Goal: Task Accomplishment & Management: Use online tool/utility

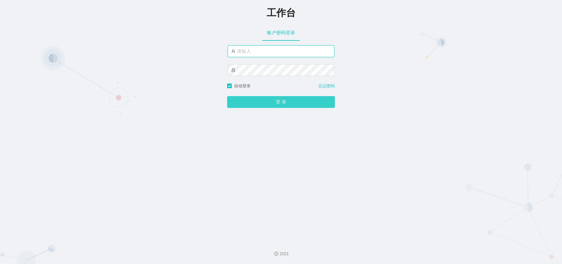
type input "admin"
click at [266, 103] on button "登 录" at bounding box center [281, 102] width 108 height 12
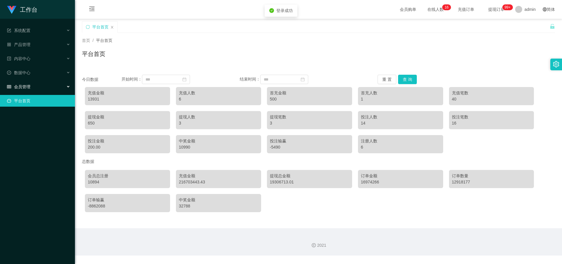
click at [29, 85] on span "会员管理" at bounding box center [18, 86] width 23 height 5
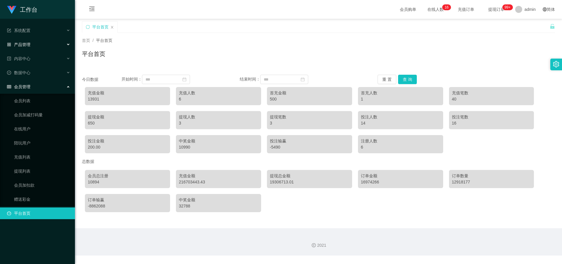
click at [23, 44] on span "产品管理" at bounding box center [18, 44] width 23 height 5
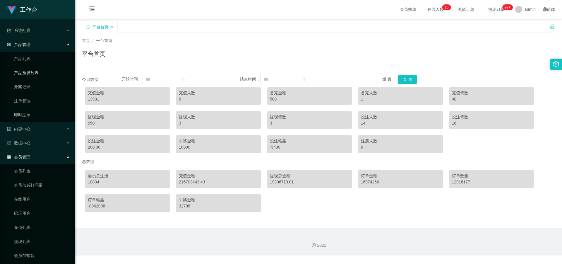
click at [34, 72] on link "产品预设列表" at bounding box center [42, 73] width 56 height 12
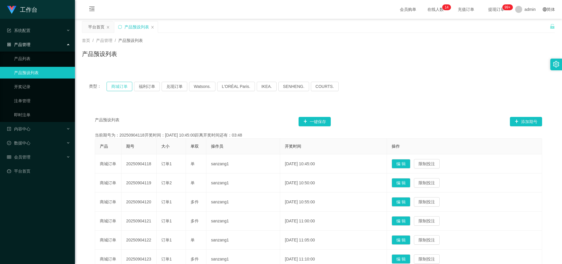
click at [120, 85] on button "商城订单" at bounding box center [120, 86] width 26 height 9
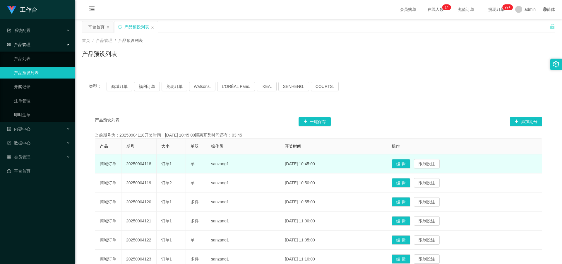
drag, startPoint x: 124, startPoint y: 164, endPoint x: 153, endPoint y: 165, distance: 28.7
click at [153, 165] on td "20250904118" at bounding box center [139, 163] width 35 height 19
copy td "20250904118"
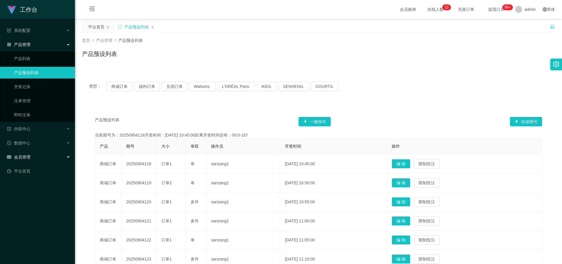
click at [25, 159] on span "会员管理" at bounding box center [18, 157] width 23 height 5
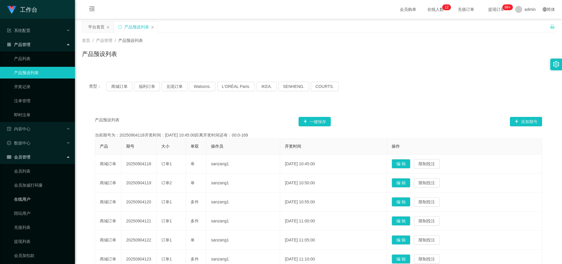
scroll to position [31, 0]
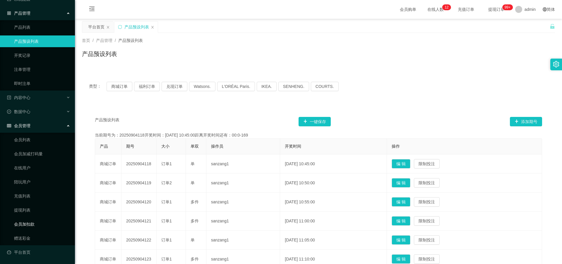
click at [25, 221] on link "会员加扣款" at bounding box center [42, 224] width 56 height 12
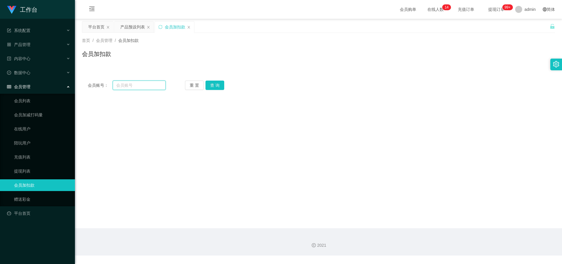
click at [145, 87] on input "text" at bounding box center [139, 85] width 53 height 9
paste input "Borissiow"
type input "Borissiow"
click at [213, 85] on button "查 询" at bounding box center [215, 85] width 19 height 9
